Goal: Submit feedback/report problem: Submit feedback/report problem

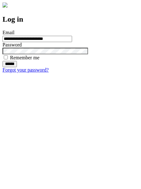
click at [17, 67] on input "******" at bounding box center [10, 64] width 14 height 6
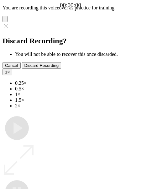
type input "**********"
